Goal: Transaction & Acquisition: Purchase product/service

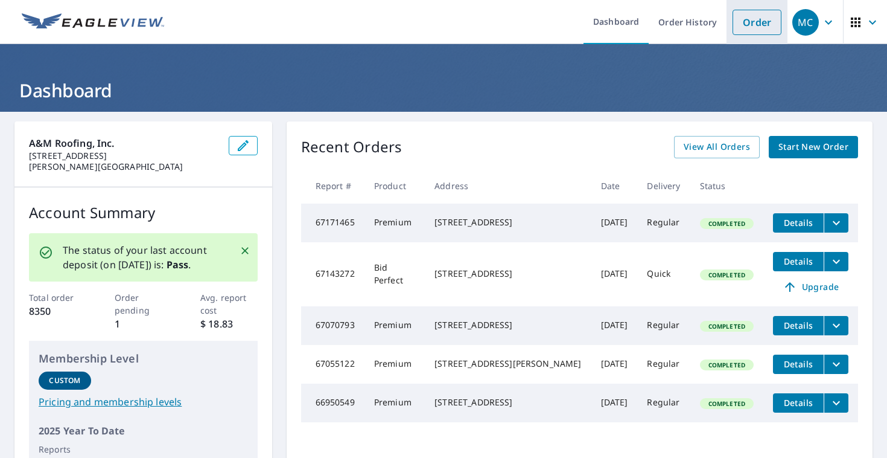
click at [770, 22] on link "Order" at bounding box center [757, 22] width 49 height 25
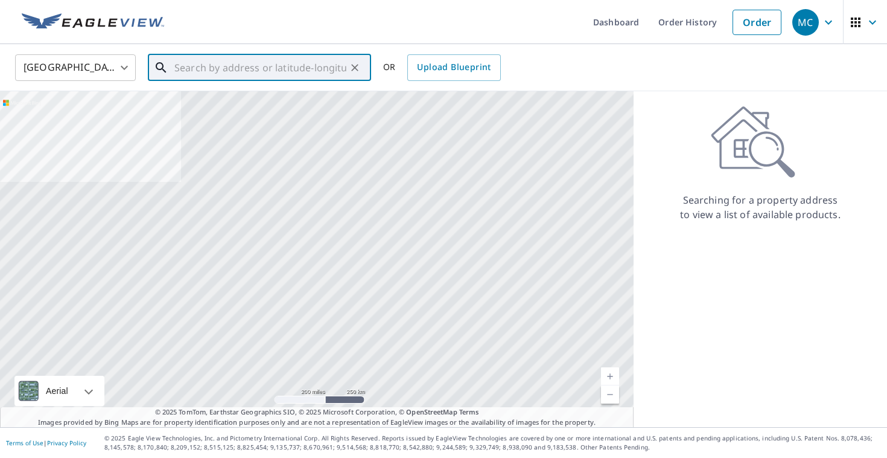
click at [300, 74] on input "text" at bounding box center [260, 68] width 172 height 34
paste input "[STREET_ADDRESS]"
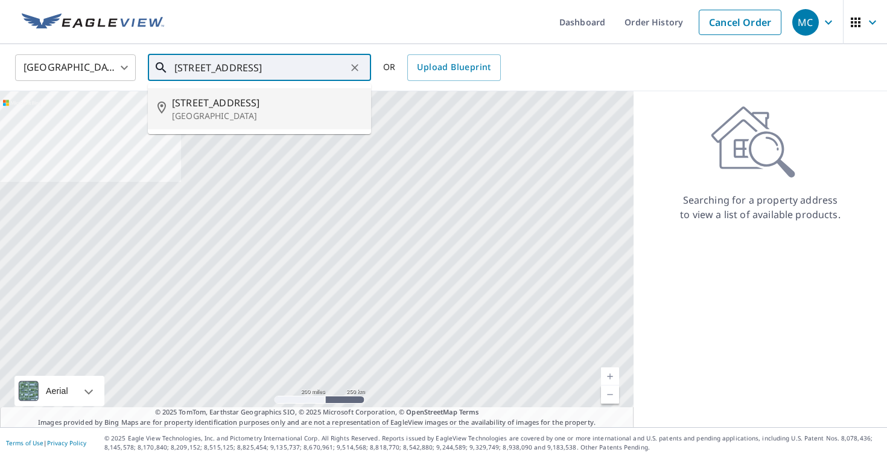
click at [295, 112] on p "[GEOGRAPHIC_DATA]" at bounding box center [267, 116] width 190 height 12
type input "[STREET_ADDRESS]"
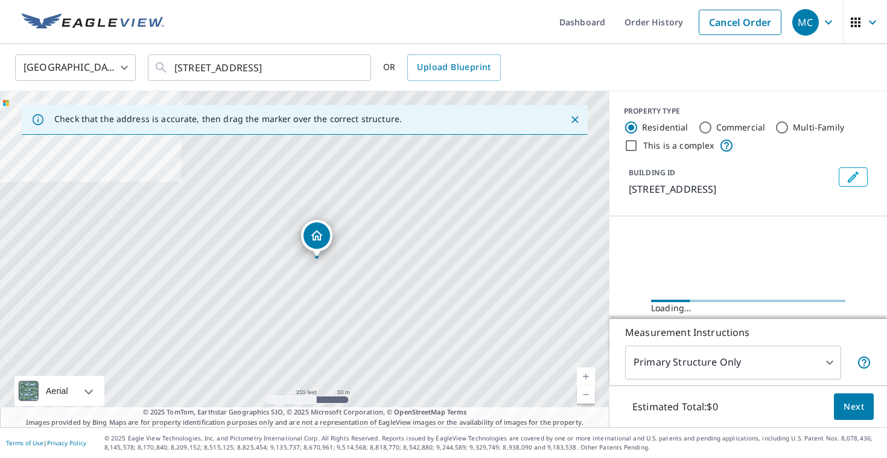
click at [585, 376] on link "Current Level 17, Zoom In" at bounding box center [586, 376] width 18 height 18
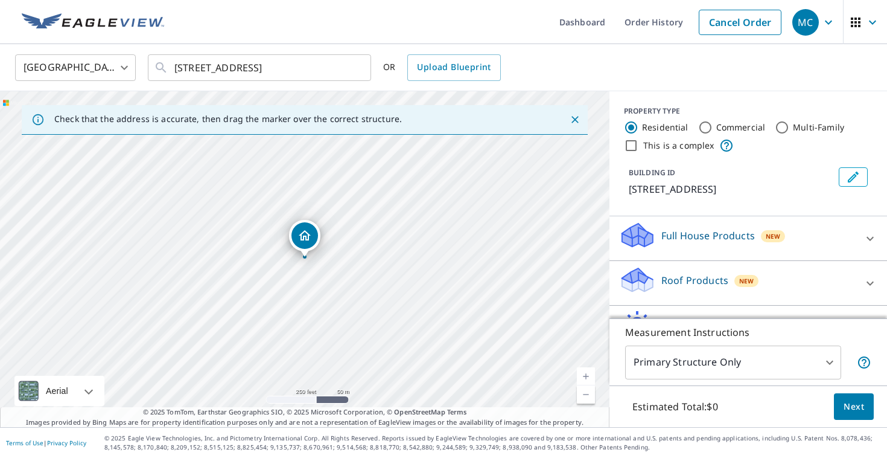
click at [585, 376] on link "Current Level 17, Zoom In" at bounding box center [586, 376] width 18 height 18
click at [585, 376] on link "Current Level 17.565853677773454, Zoom In" at bounding box center [586, 376] width 18 height 18
click at [715, 247] on div "Full House Products New" at bounding box center [737, 238] width 237 height 34
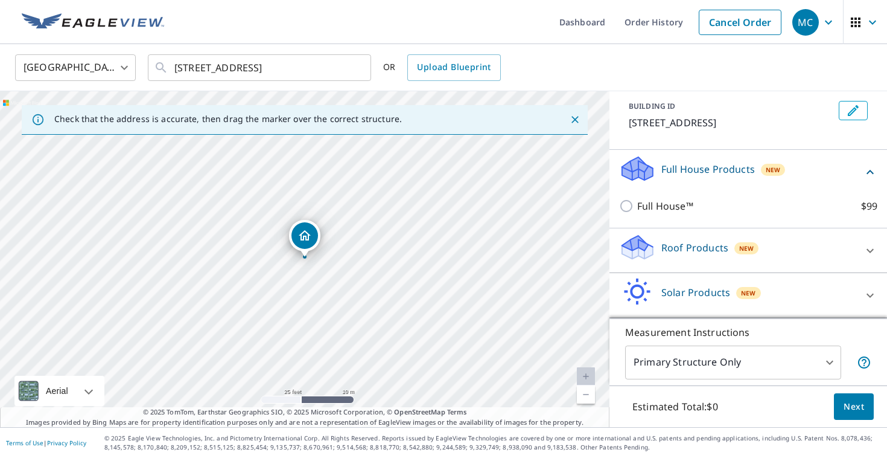
scroll to position [66, 0]
click at [715, 247] on p "Roof Products" at bounding box center [695, 248] width 67 height 14
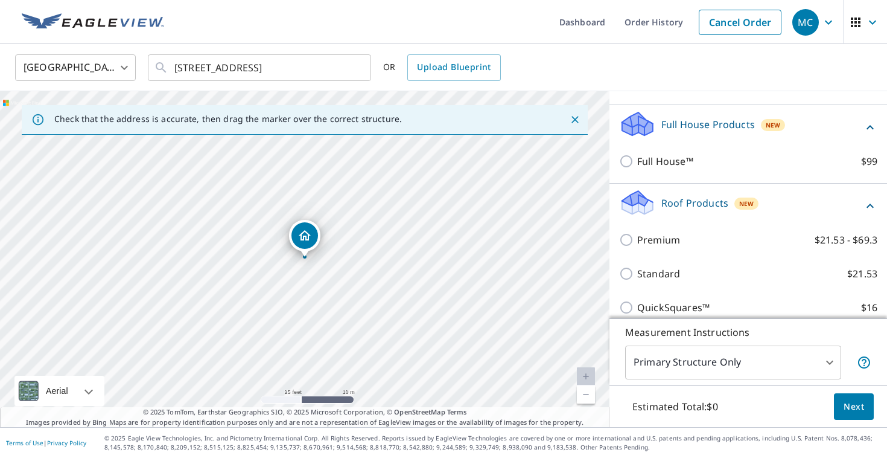
scroll to position [113, 0]
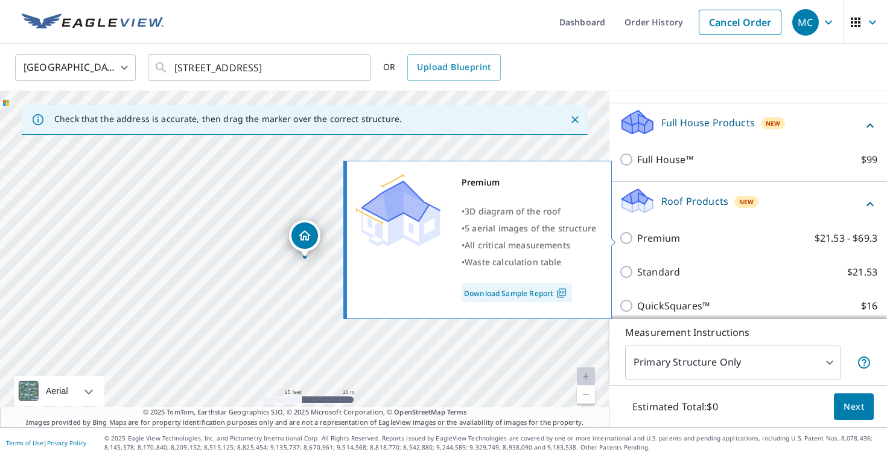
click at [671, 239] on p "Premium" at bounding box center [659, 238] width 43 height 14
click at [638, 239] on input "Premium $21.53 - $69.3" at bounding box center [628, 238] width 18 height 14
checkbox input "true"
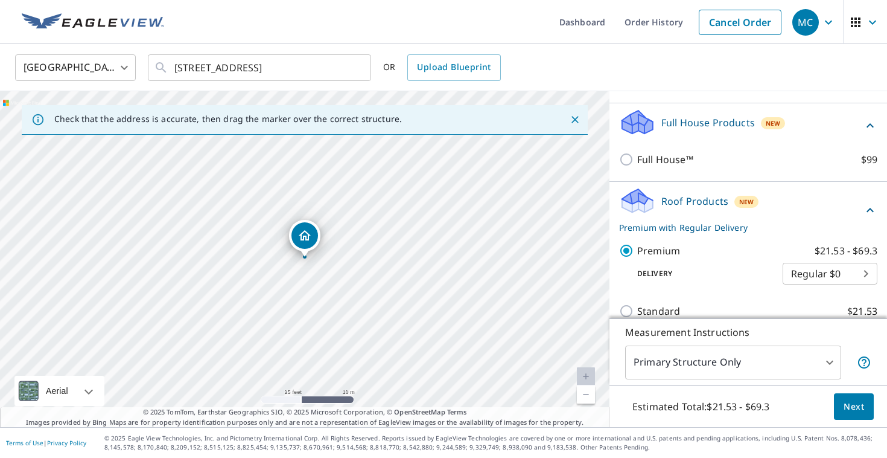
click at [853, 406] on span "Next" at bounding box center [854, 406] width 21 height 15
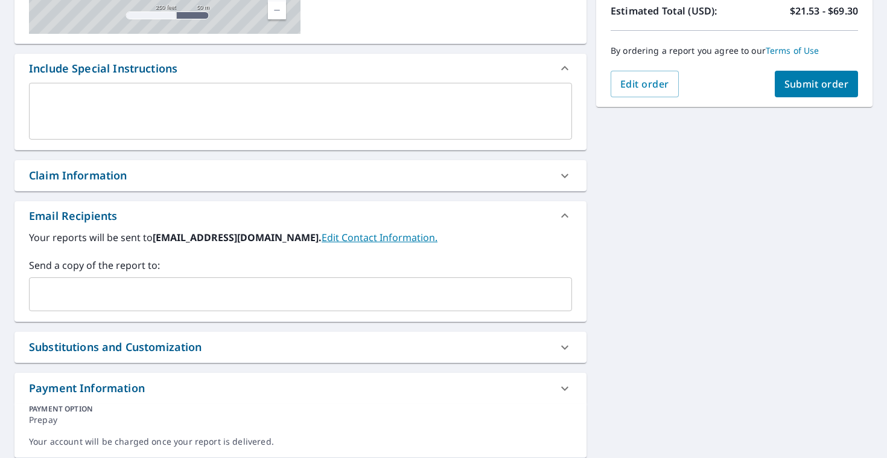
scroll to position [269, 0]
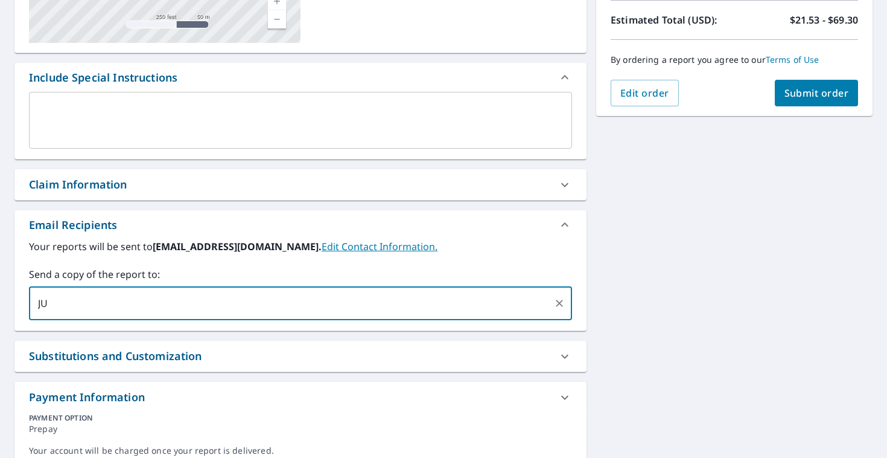
type input "J"
type input "[EMAIL_ADDRESS][DOMAIN_NAME]"
click at [414, 260] on div "Your reports will be sent to [EMAIL_ADDRESS][DOMAIN_NAME]. Edit Contact Informa…" at bounding box center [300, 279] width 543 height 81
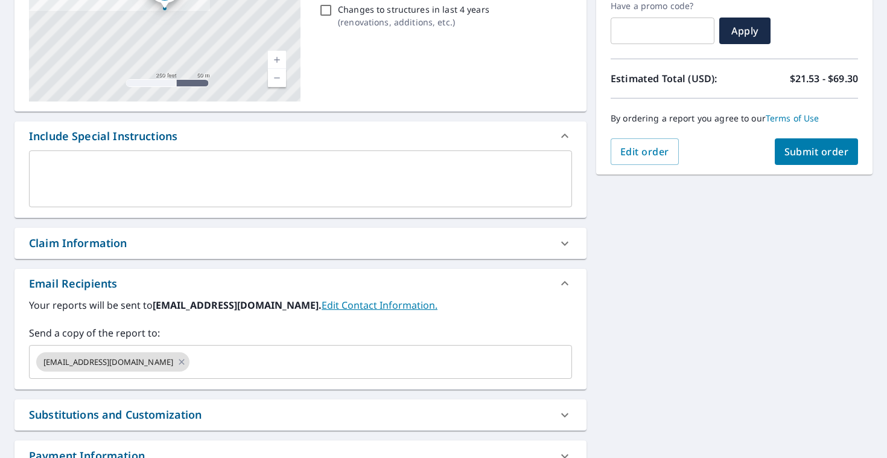
scroll to position [211, 0]
click at [802, 151] on span "Submit order" at bounding box center [817, 150] width 65 height 13
checkbox input "true"
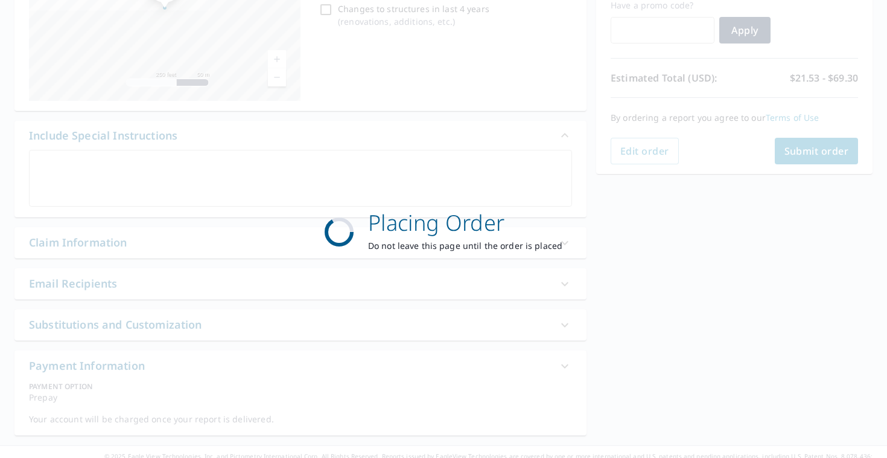
scroll to position [0, 0]
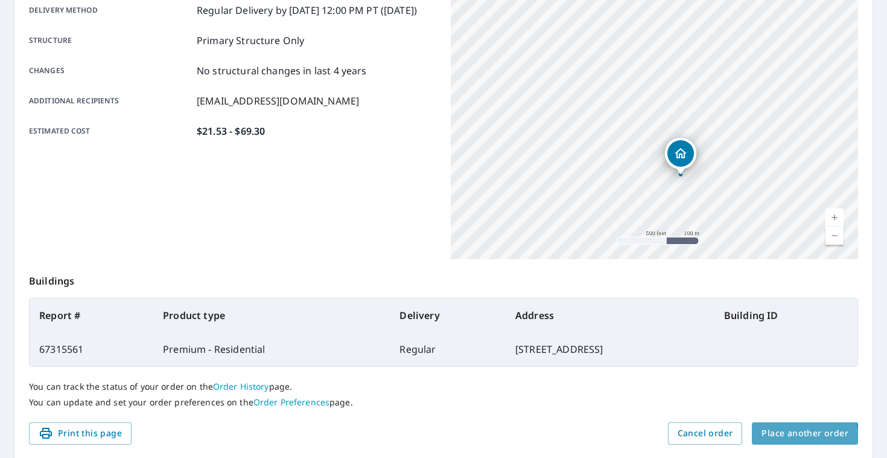
click at [785, 440] on button "Place another order" at bounding box center [805, 433] width 106 height 22
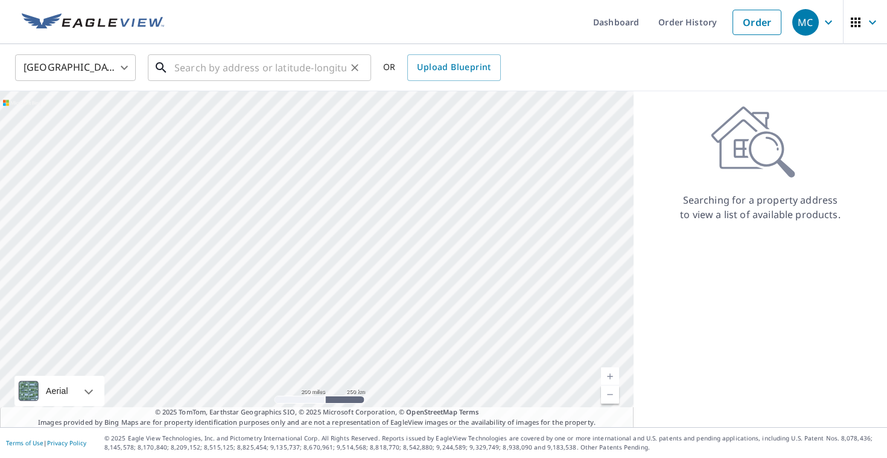
click at [333, 74] on input "text" at bounding box center [260, 68] width 172 height 34
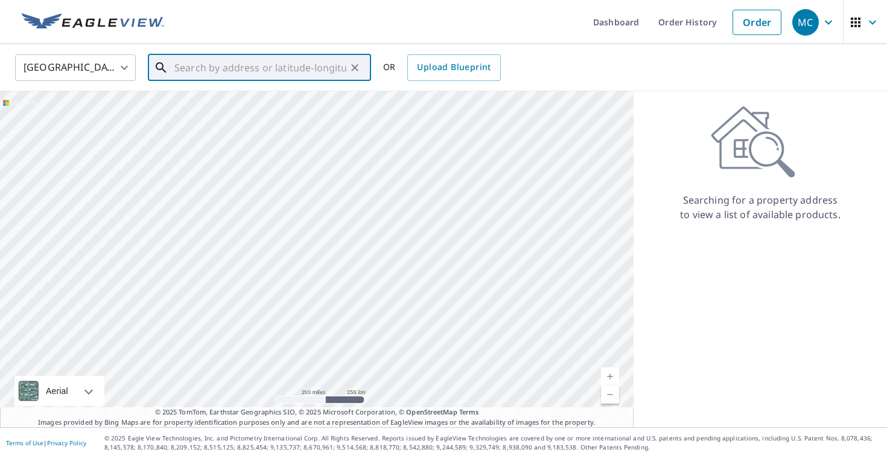
paste input "[STREET_ADDRESS][PERSON_NAME]"
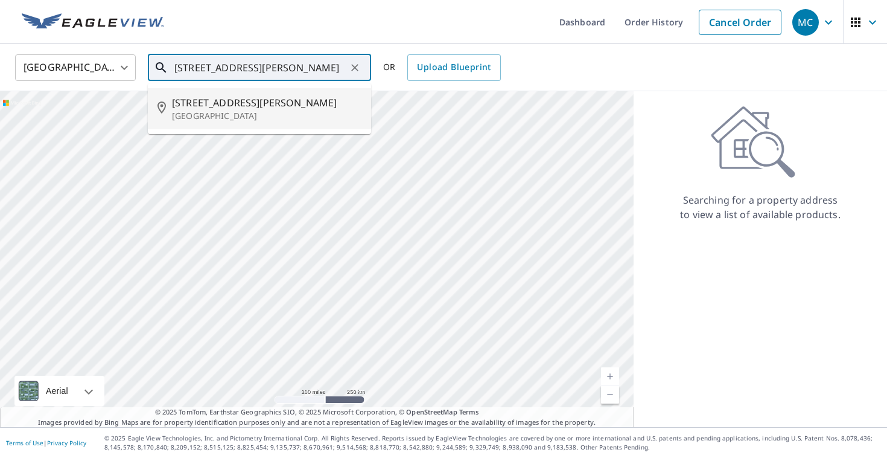
click at [305, 104] on span "[STREET_ADDRESS][PERSON_NAME]" at bounding box center [267, 102] width 190 height 14
type input "[STREET_ADDRESS][PERSON_NAME]"
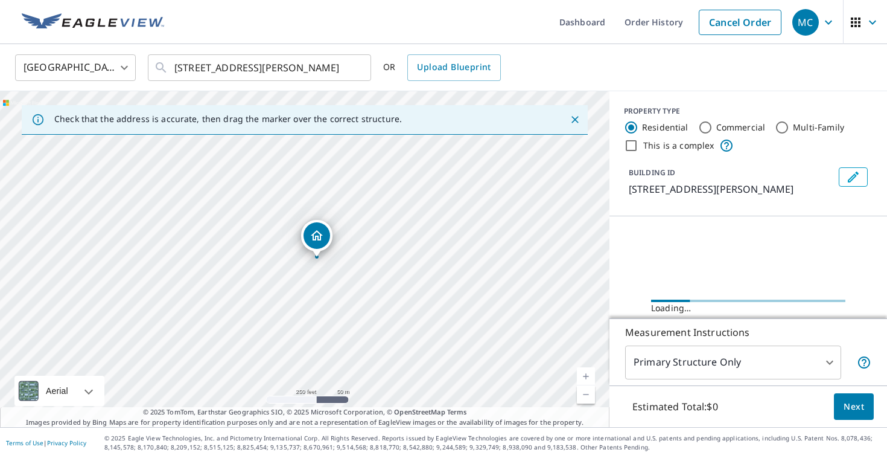
click at [855, 412] on span "Next" at bounding box center [854, 406] width 21 height 15
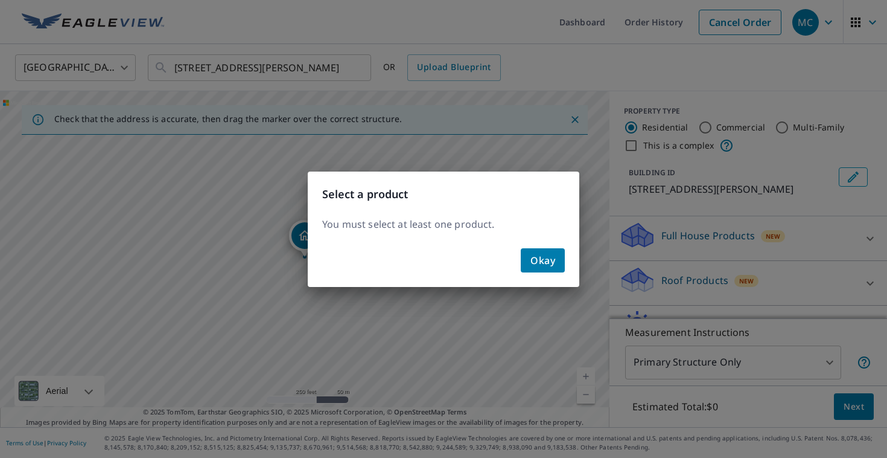
click at [551, 260] on span "Okay" at bounding box center [543, 260] width 25 height 17
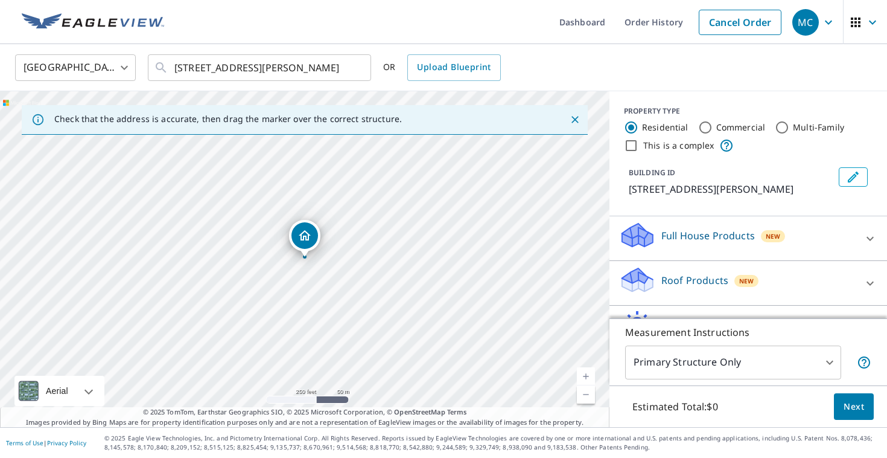
click at [667, 281] on p "Roof Products" at bounding box center [695, 280] width 67 height 14
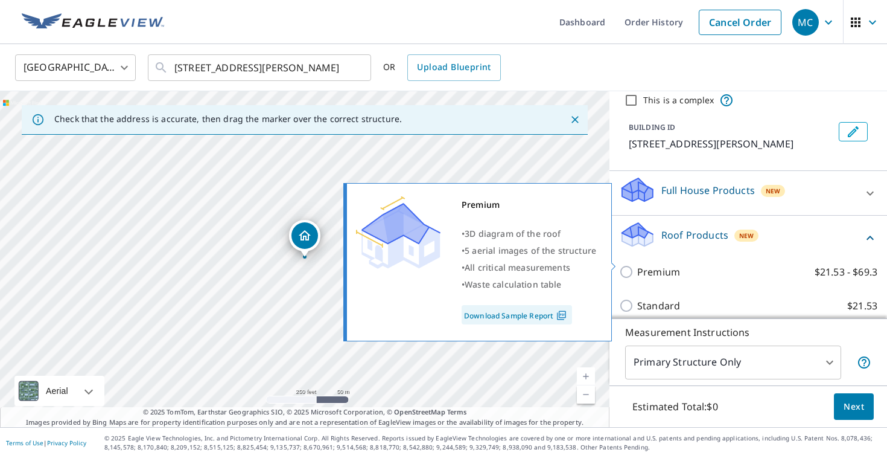
scroll to position [62, 0]
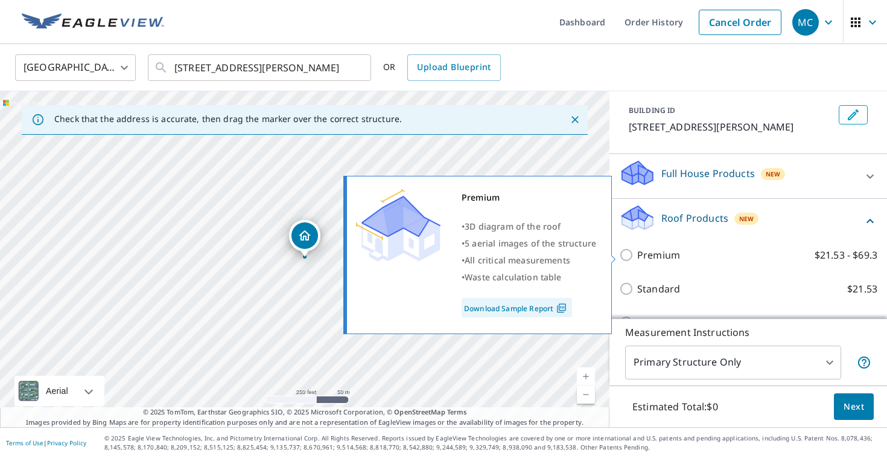
click at [641, 258] on p "Premium" at bounding box center [659, 255] width 43 height 14
click at [638, 258] on input "Premium $21.53 - $69.3" at bounding box center [628, 255] width 18 height 14
checkbox input "true"
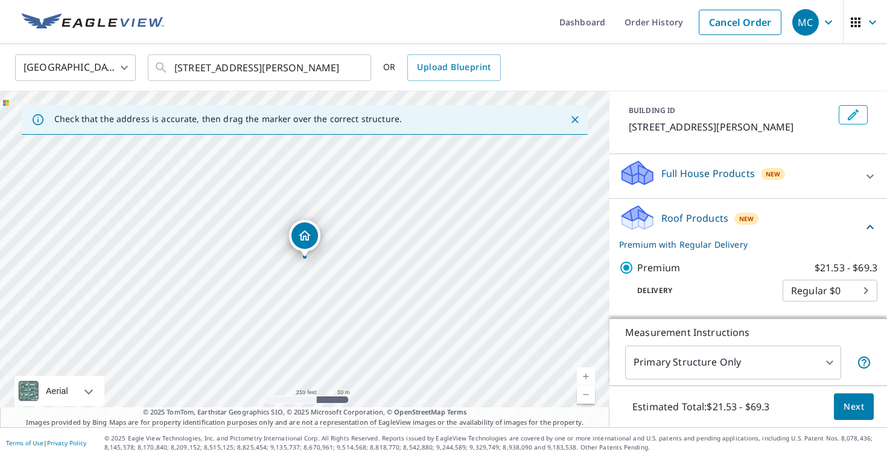
click at [871, 405] on button "Next" at bounding box center [854, 406] width 40 height 27
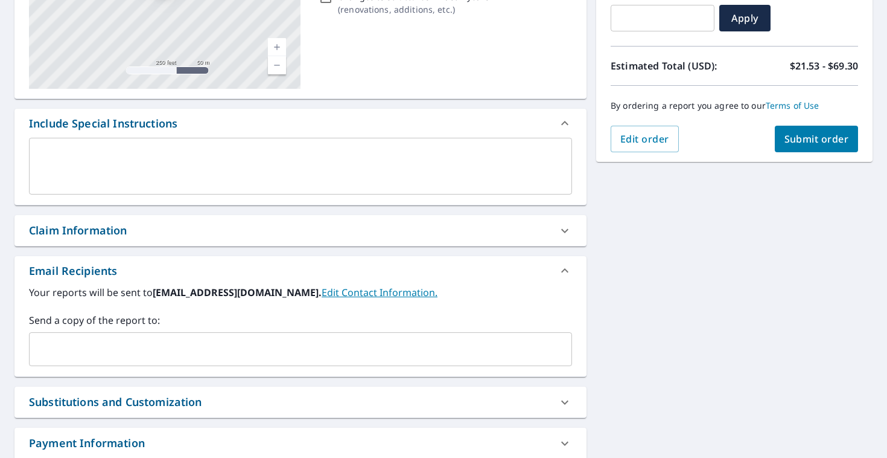
scroll to position [240, 0]
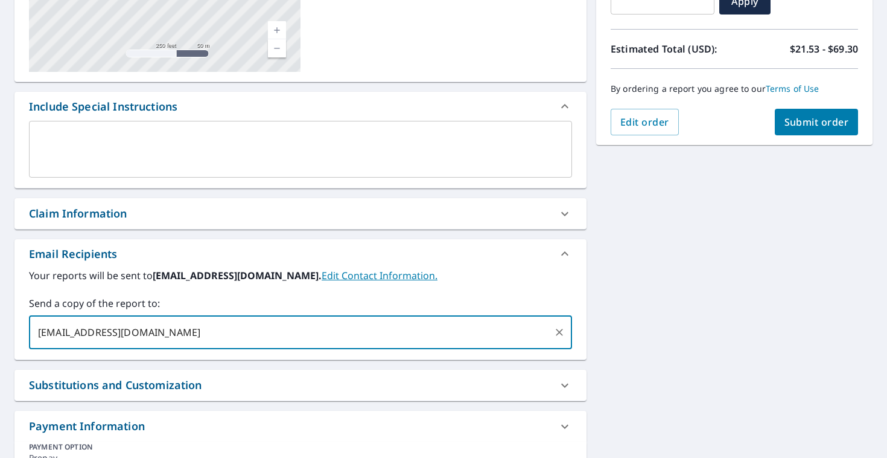
type input "[EMAIL_ADDRESS][DOMAIN_NAME]"
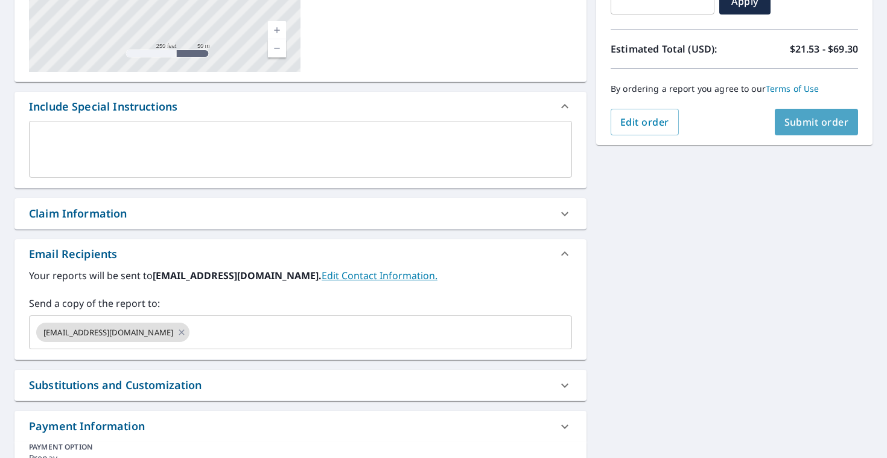
click at [811, 123] on span "Submit order" at bounding box center [817, 121] width 65 height 13
checkbox input "true"
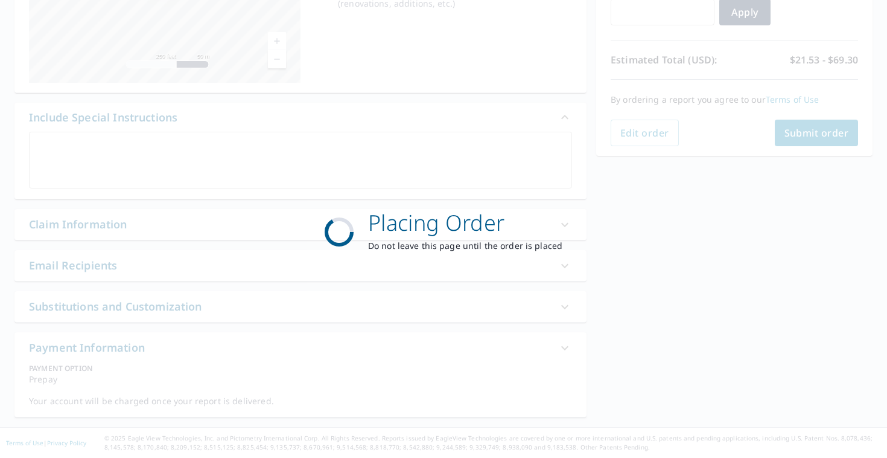
scroll to position [0, 0]
